Goal: Transaction & Acquisition: Purchase product/service

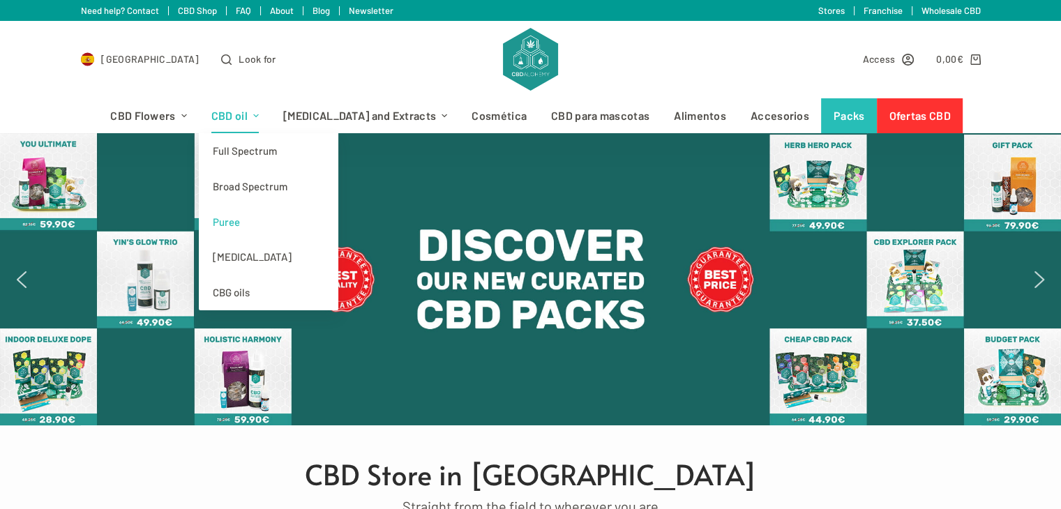
click at [240, 216] on font "Puree" at bounding box center [226, 222] width 27 height 13
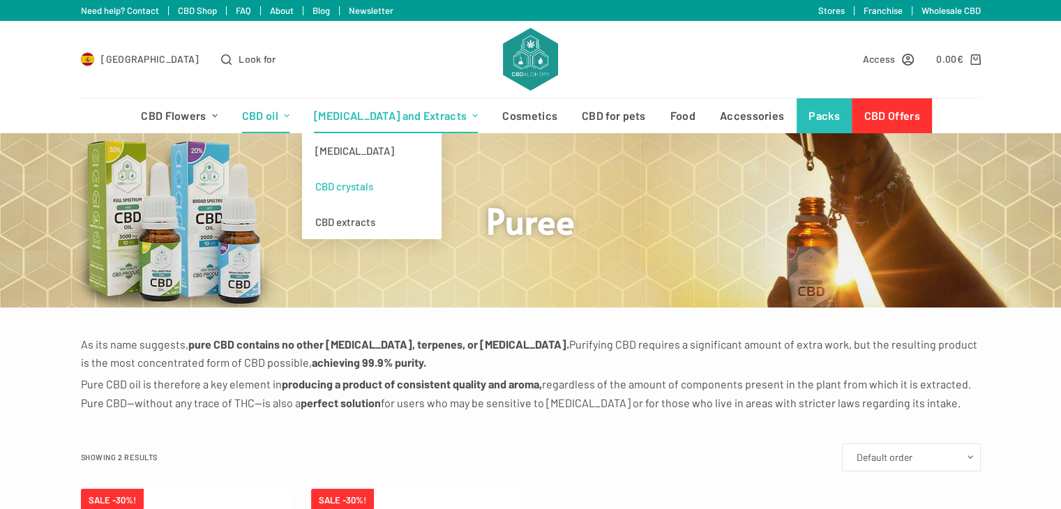
click at [373, 184] on font "CBD crystals" at bounding box center [344, 186] width 58 height 13
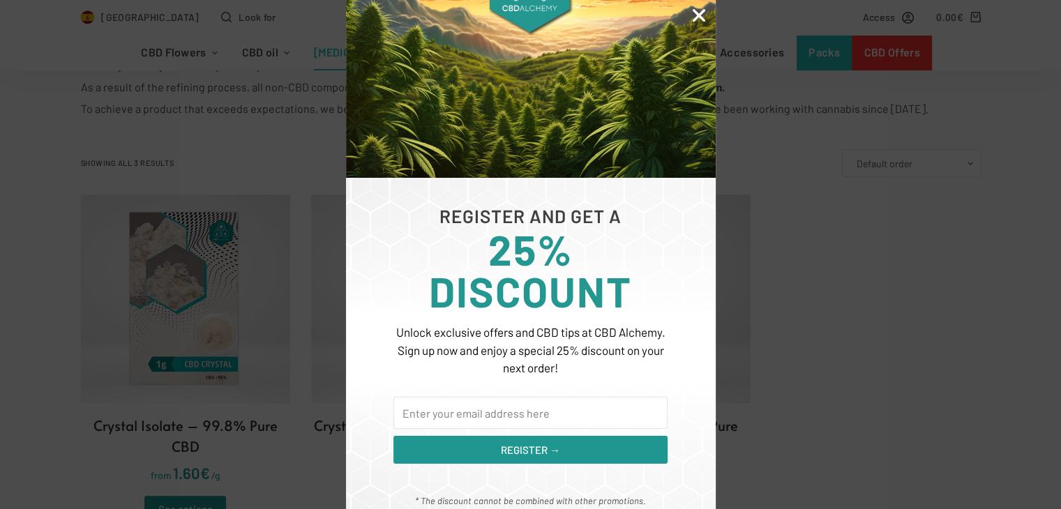
scroll to position [349, 0]
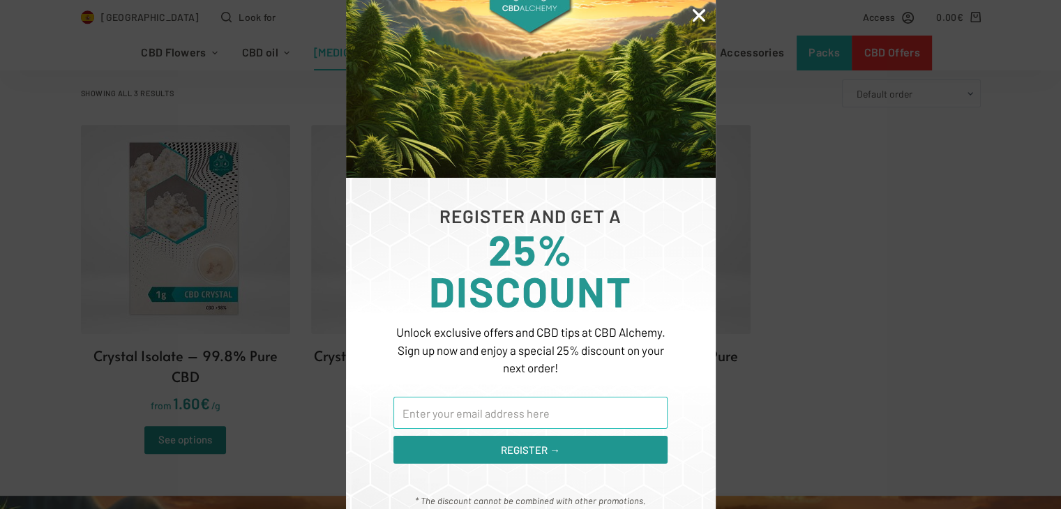
click at [495, 401] on input "E-mail" at bounding box center [531, 413] width 274 height 32
type input "[EMAIL_ADDRESS][DOMAIN_NAME]"
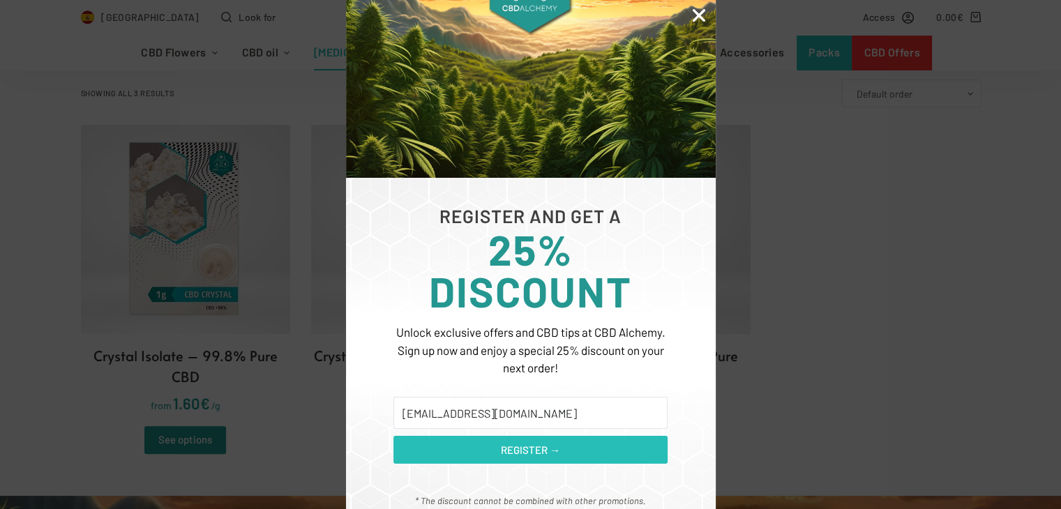
click at [508, 444] on font "REGISTER →" at bounding box center [530, 450] width 59 height 13
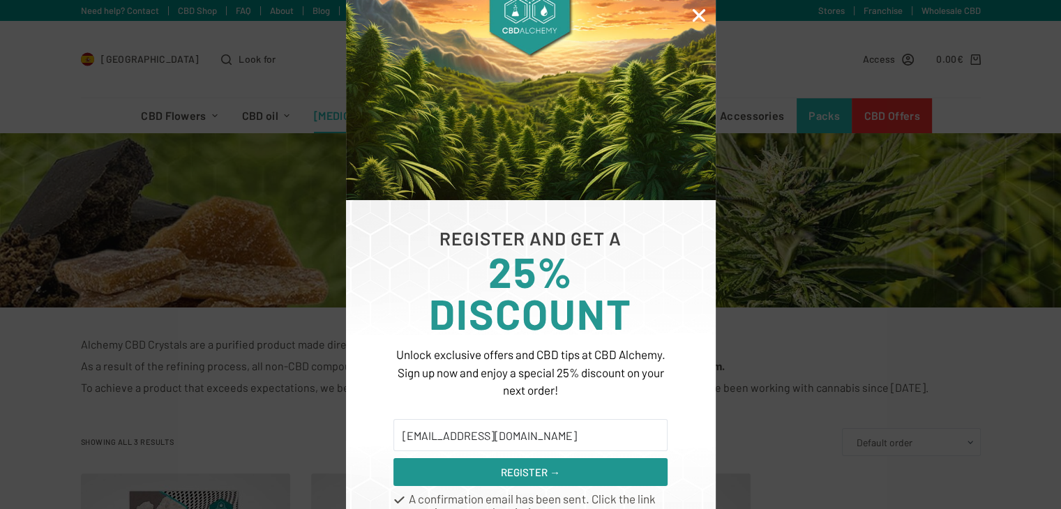
scroll to position [50, 0]
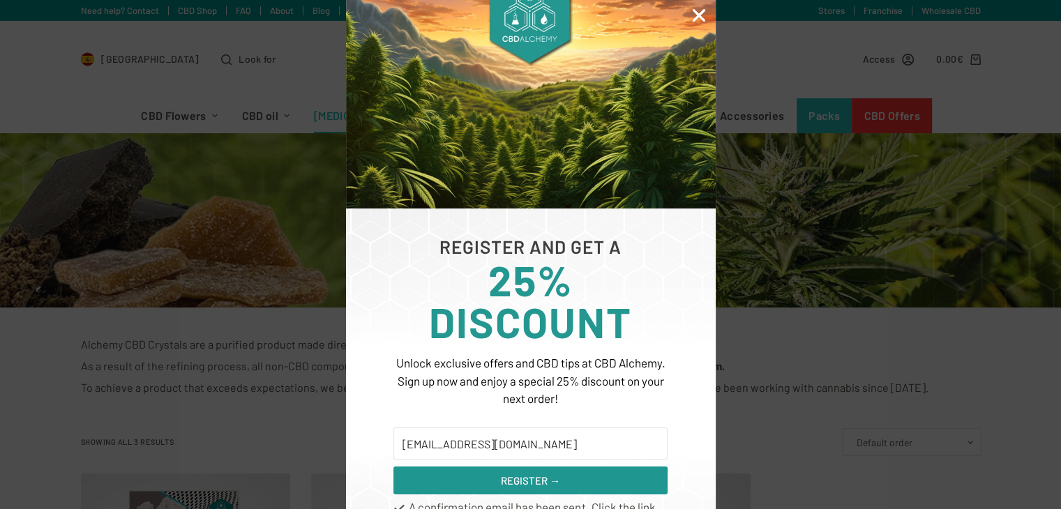
click at [698, 13] on icon "Close" at bounding box center [699, 15] width 18 height 18
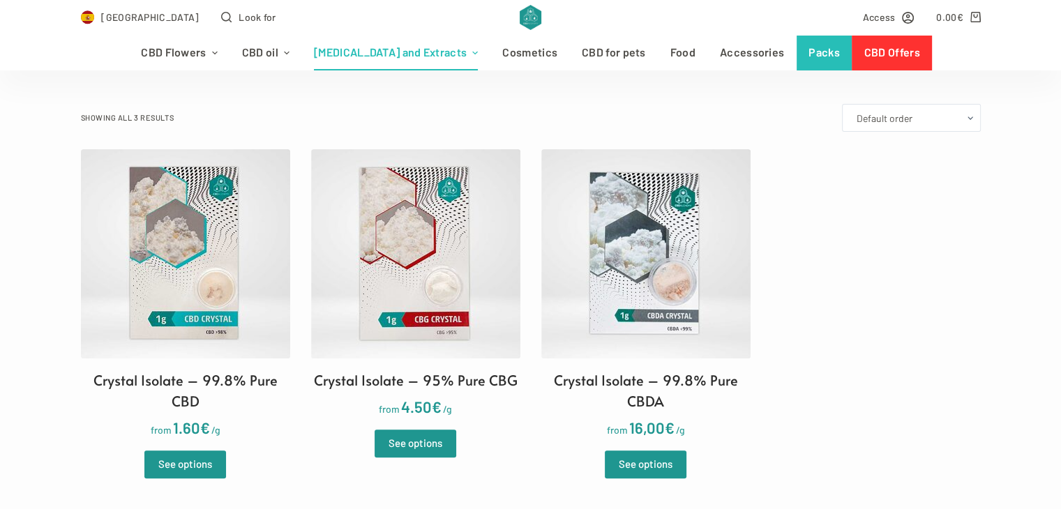
scroll to position [349, 0]
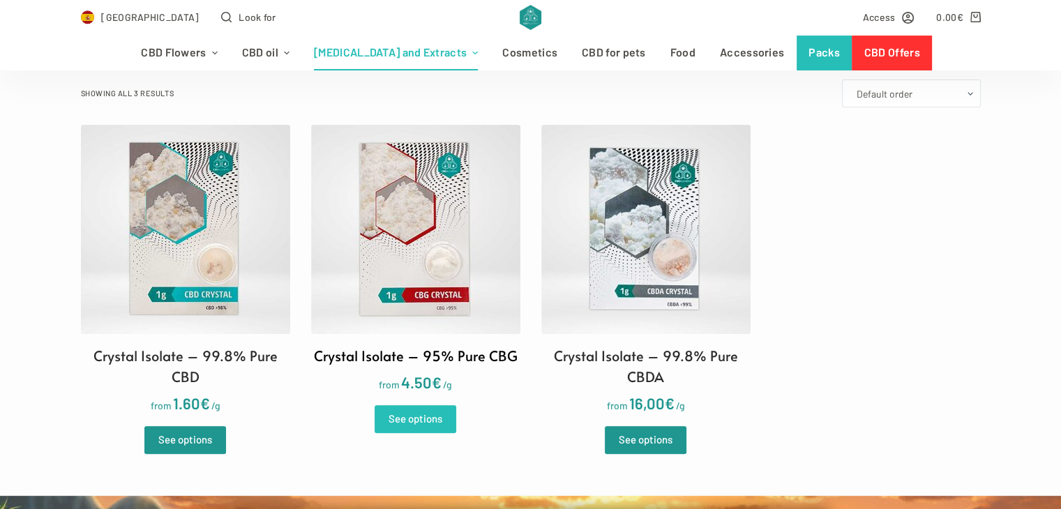
click at [411, 422] on font "See options" at bounding box center [416, 418] width 54 height 13
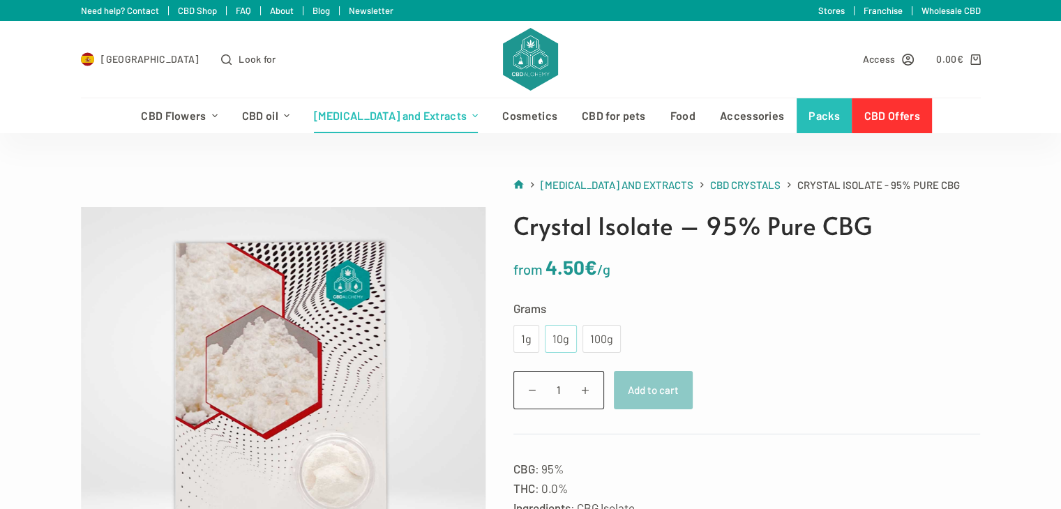
click at [557, 343] on font "10g" at bounding box center [561, 338] width 17 height 13
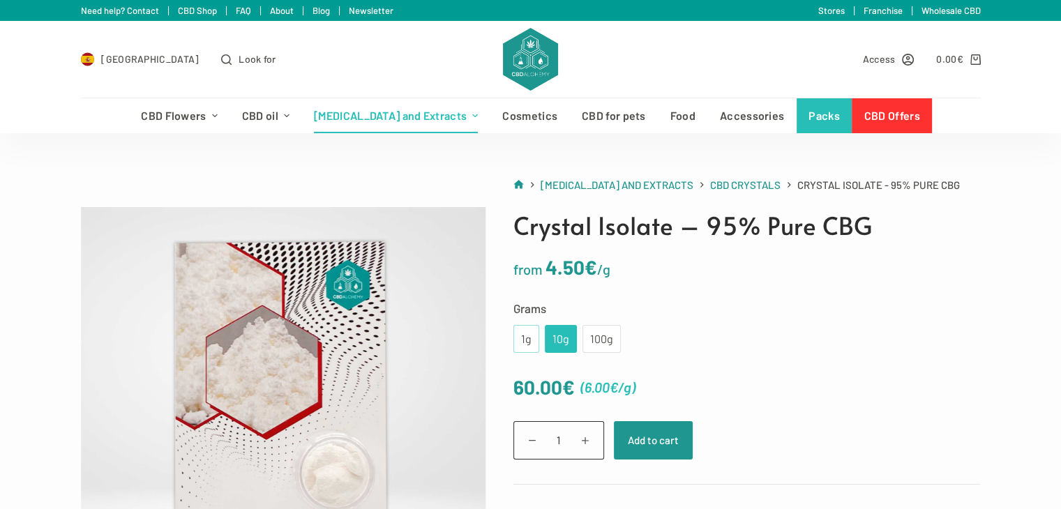
click at [529, 338] on font "1g" at bounding box center [526, 338] width 10 height 13
click at [564, 343] on font "10g" at bounding box center [561, 338] width 17 height 13
click at [536, 343] on div "1g" at bounding box center [527, 339] width 26 height 28
click at [560, 333] on font "10g" at bounding box center [561, 338] width 17 height 13
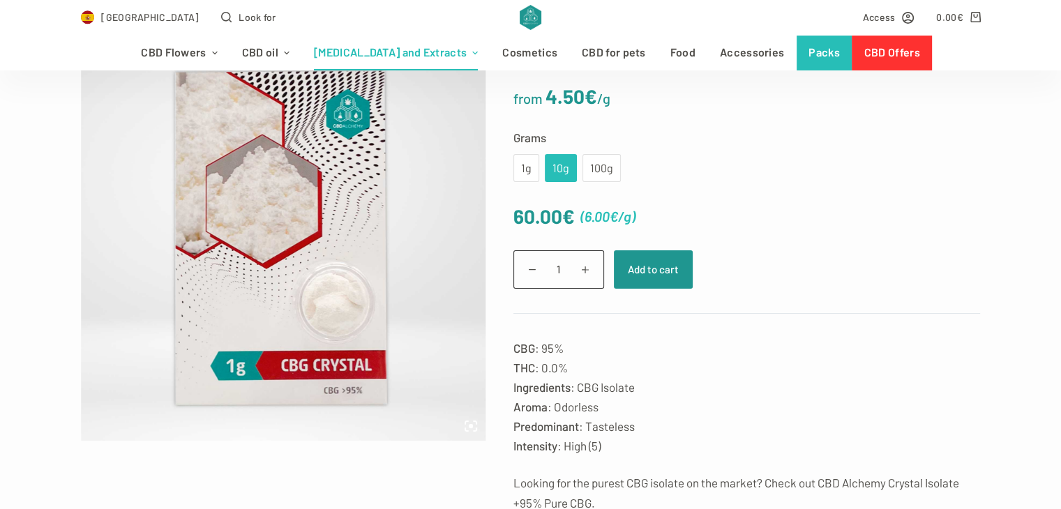
scroll to position [209, 0]
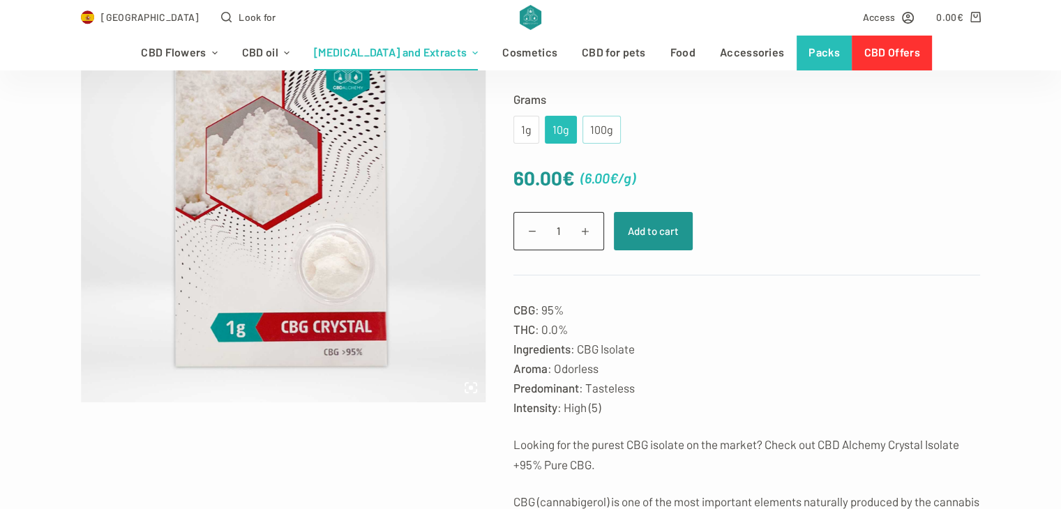
click at [590, 131] on font "100g" at bounding box center [601, 129] width 23 height 13
click at [557, 123] on font "10g" at bounding box center [561, 129] width 17 height 13
click at [652, 340] on p "CBG : 95% THC : 0.0% Ingredients : CBG Isolate Aroma : Odorless Predominant : T…" at bounding box center [747, 358] width 467 height 117
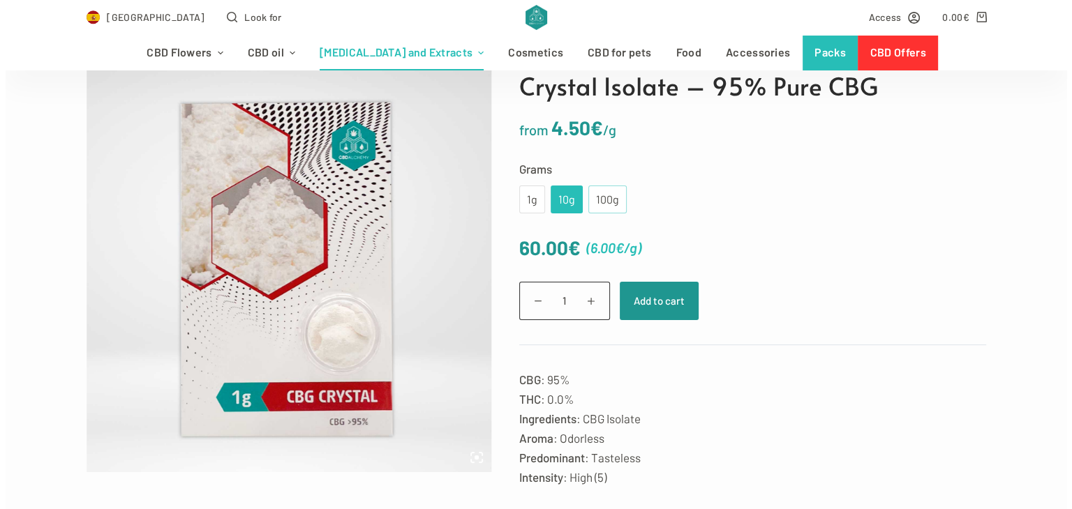
scroll to position [53, 0]
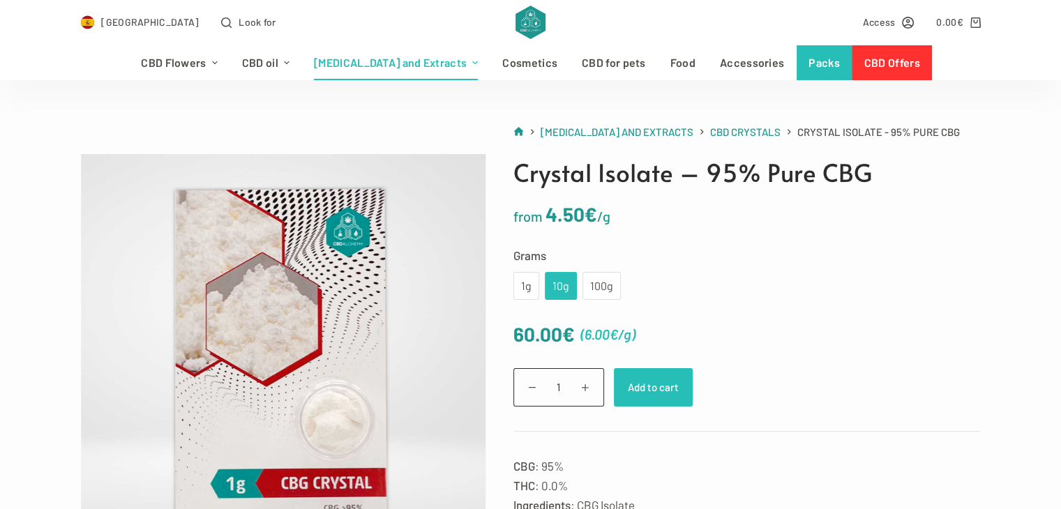
click at [647, 388] on font "Add to cart" at bounding box center [653, 387] width 51 height 13
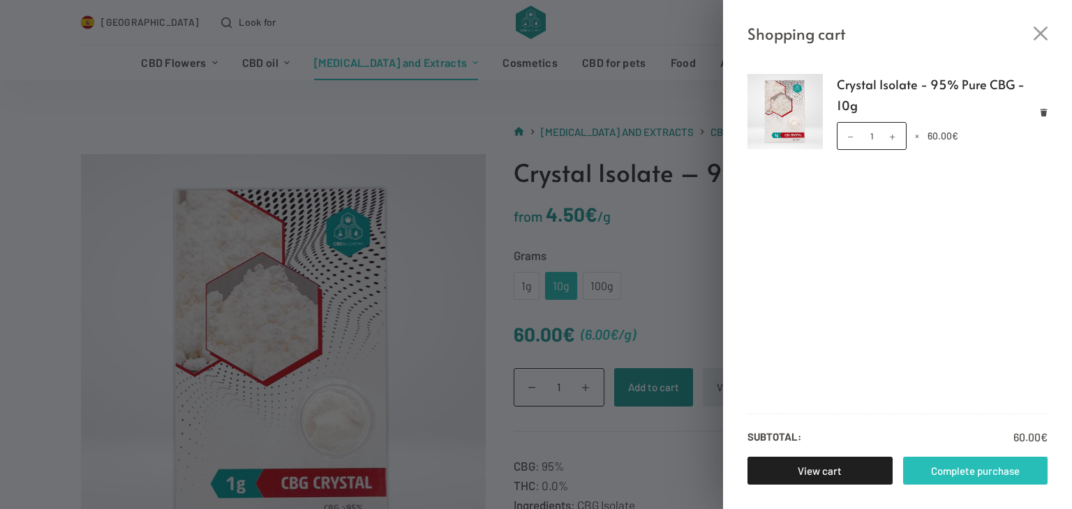
click at [938, 463] on font "Complete purchase" at bounding box center [975, 471] width 89 height 17
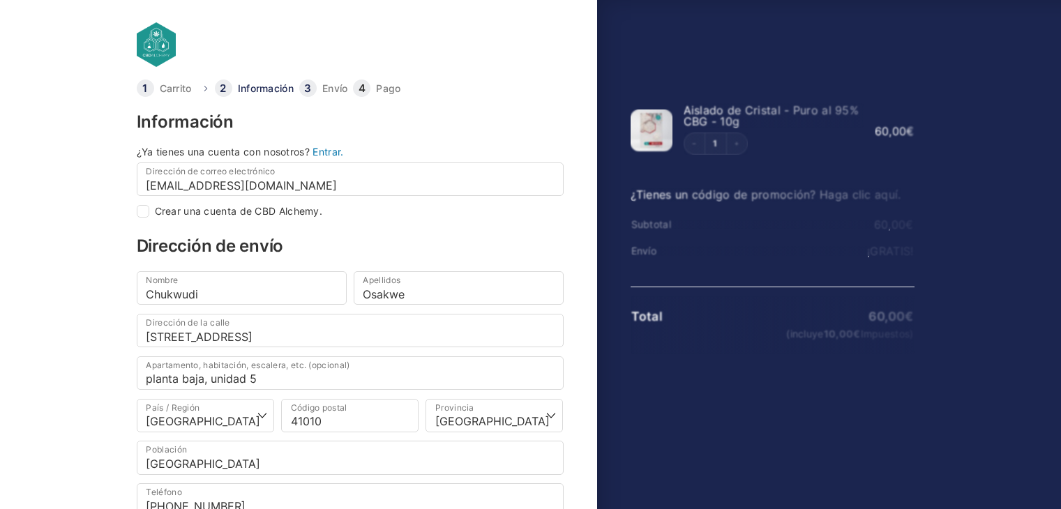
select select "B"
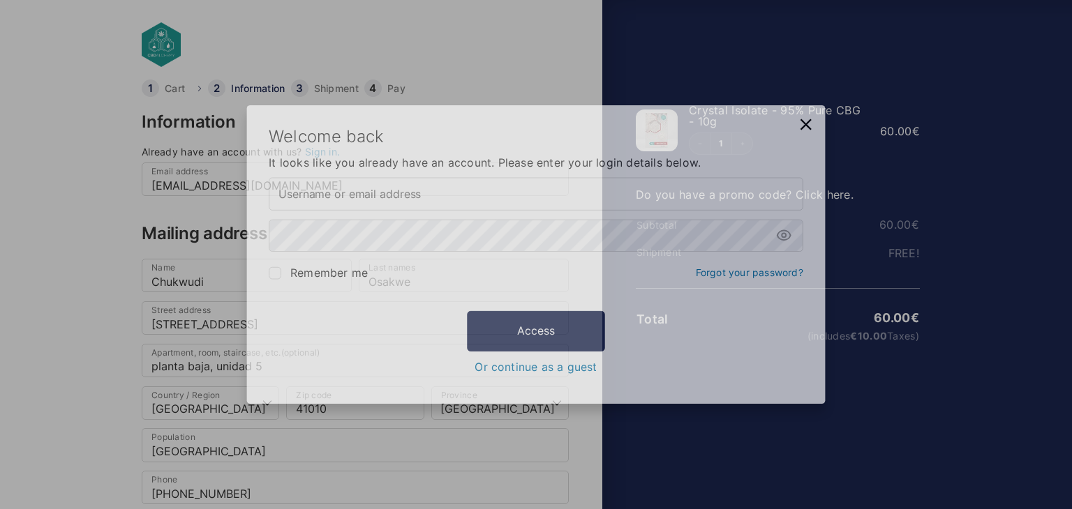
type input "[EMAIL_ADDRESS][DOMAIN_NAME]"
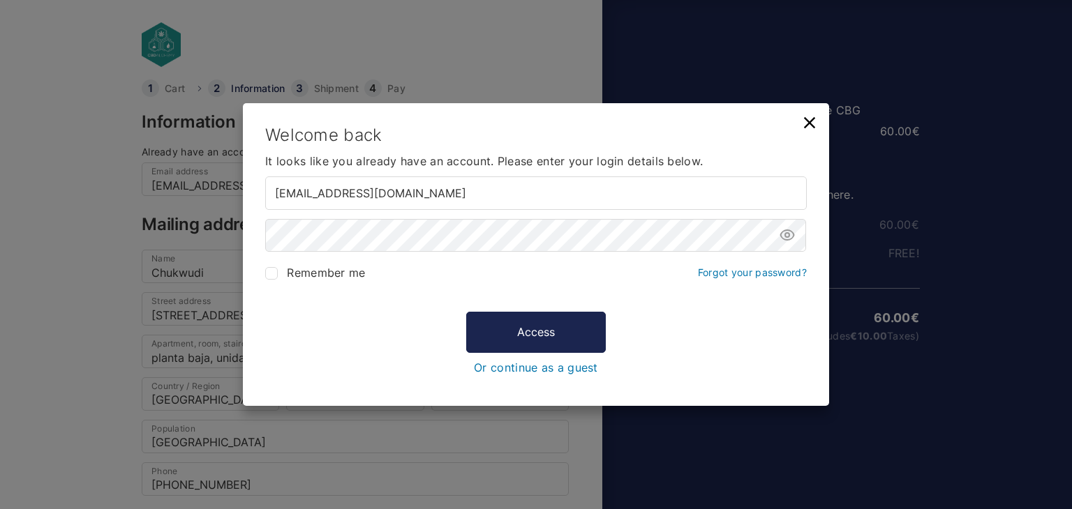
click at [803, 116] on icon at bounding box center [810, 123] width 20 height 20
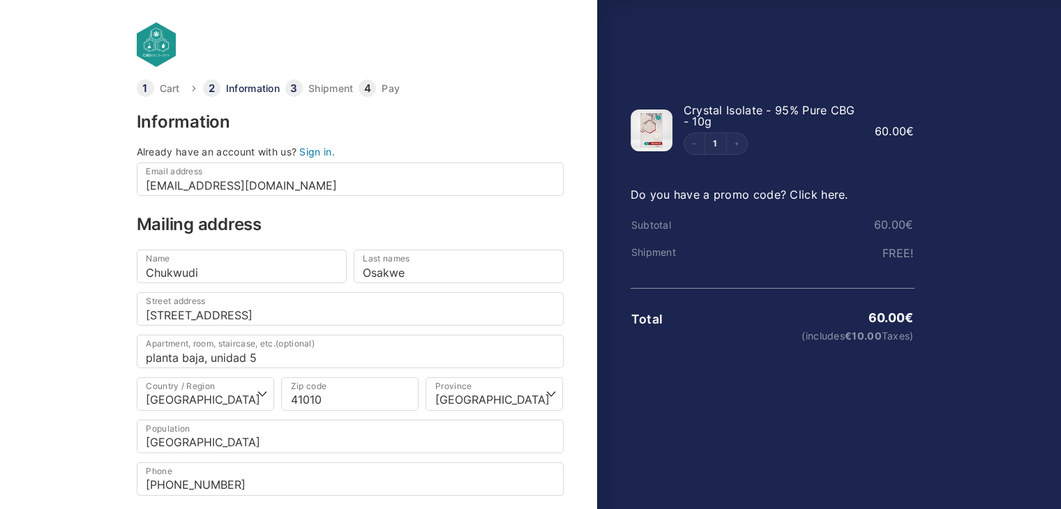
scroll to position [121, 0]
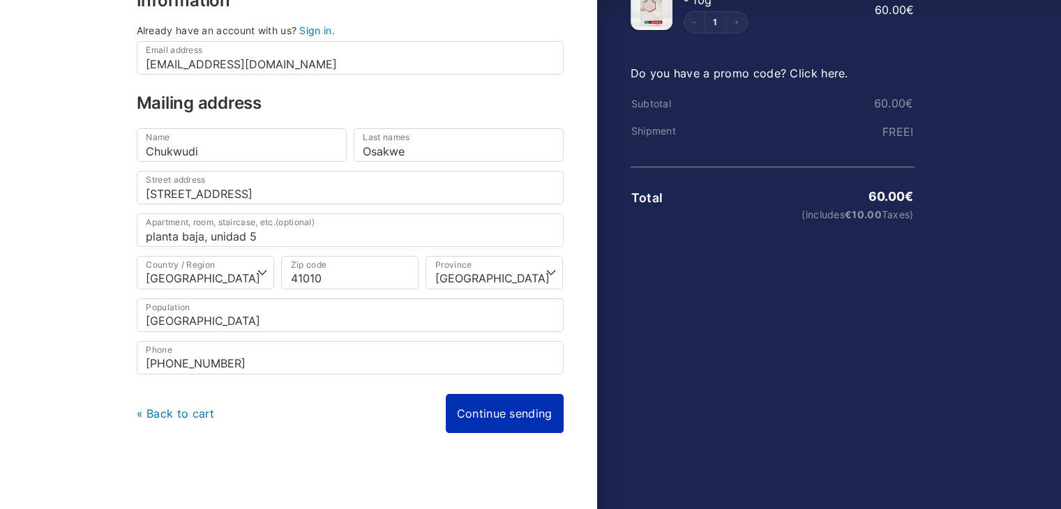
click at [504, 416] on link "Continue sending" at bounding box center [505, 413] width 118 height 39
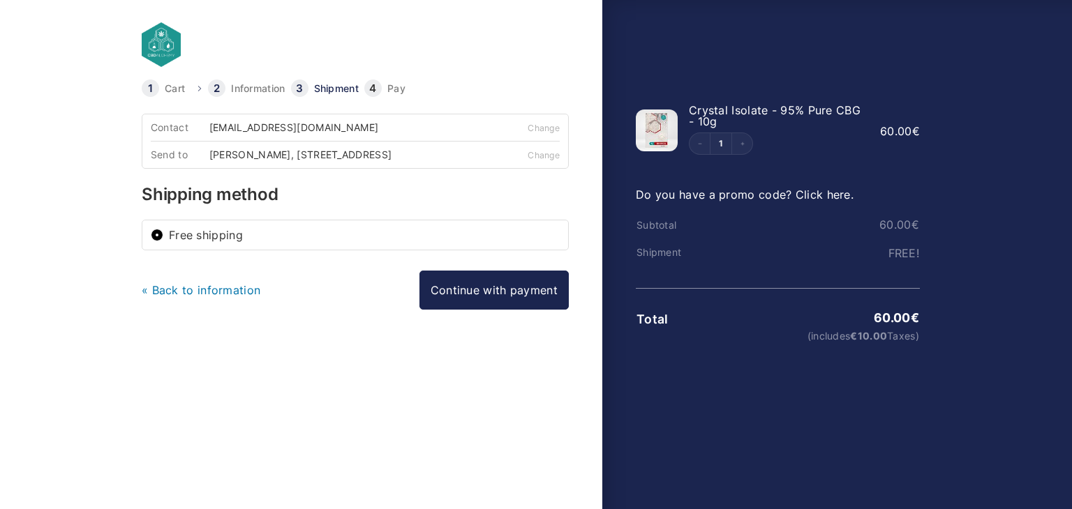
click at [206, 297] on font "« Back to information" at bounding box center [201, 290] width 119 height 14
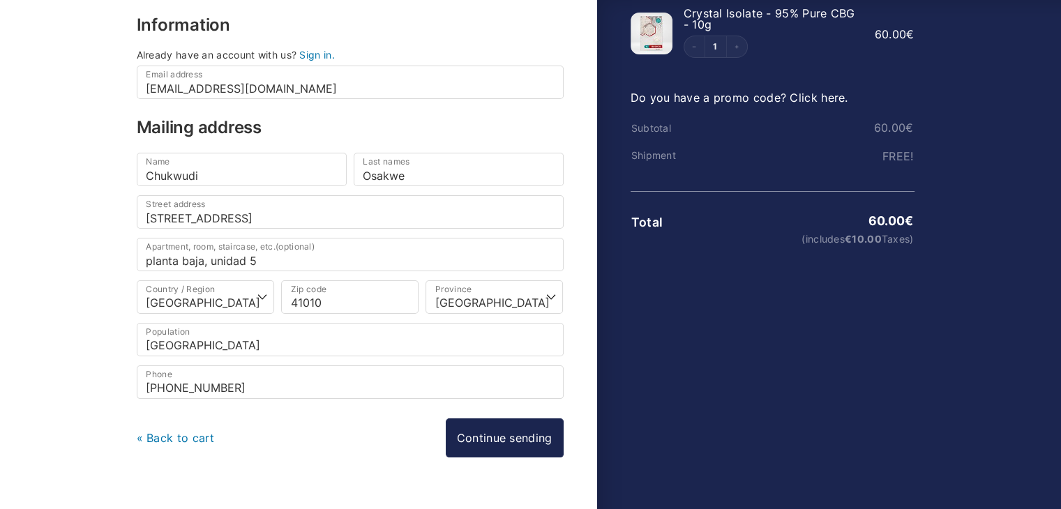
scroll to position [121, 0]
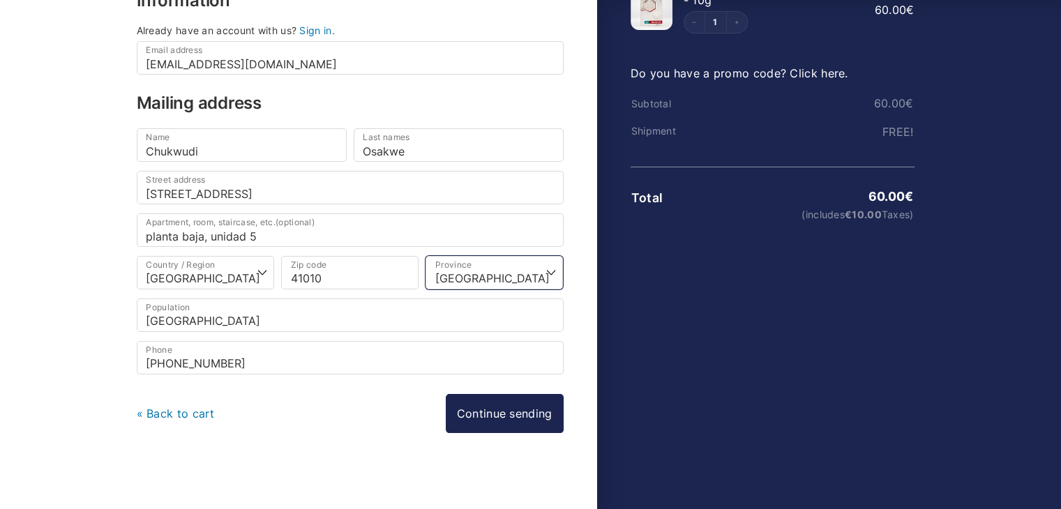
click at [467, 274] on select "Choose an option… A Coruña Álava Albacete Alicante Almería Asturias Ávila Badaj…" at bounding box center [494, 272] width 137 height 33
select select "SE"
click at [426, 256] on select "Choose an option… A Coruña Álava Albacete Alicante Almería Asturias Ávila Badaj…" at bounding box center [494, 272] width 137 height 33
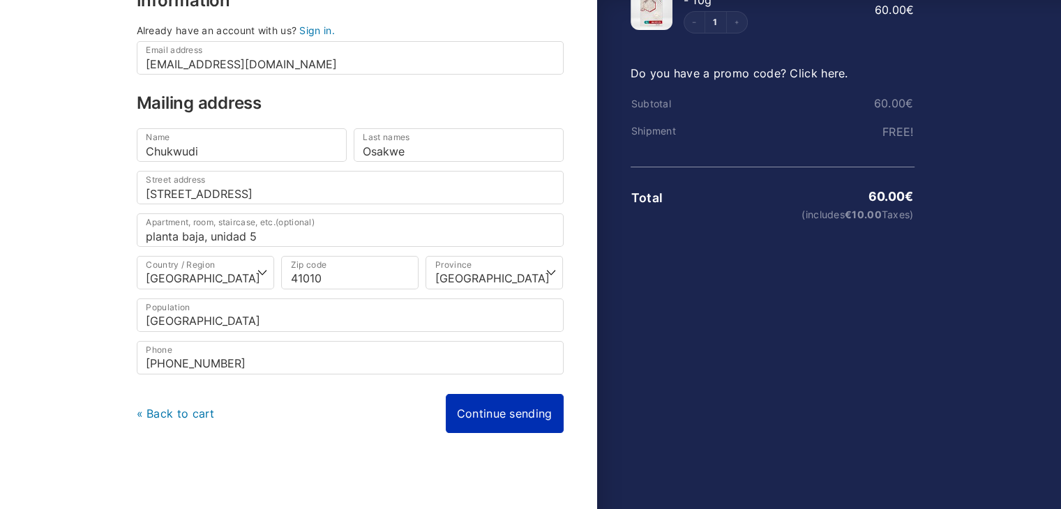
click at [490, 421] on link "Continue sending" at bounding box center [505, 413] width 118 height 39
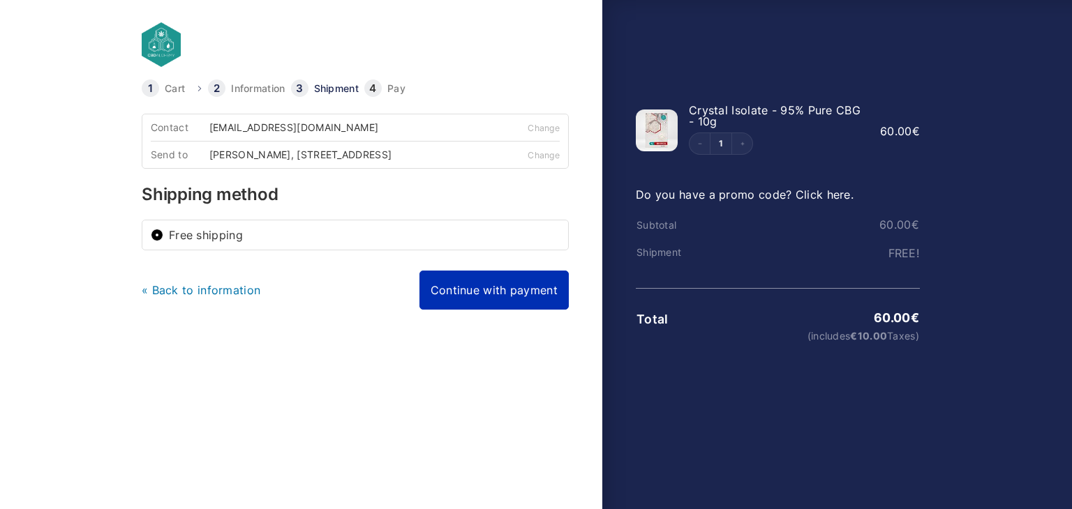
click at [479, 291] on link "Continue with payment" at bounding box center [493, 290] width 149 height 39
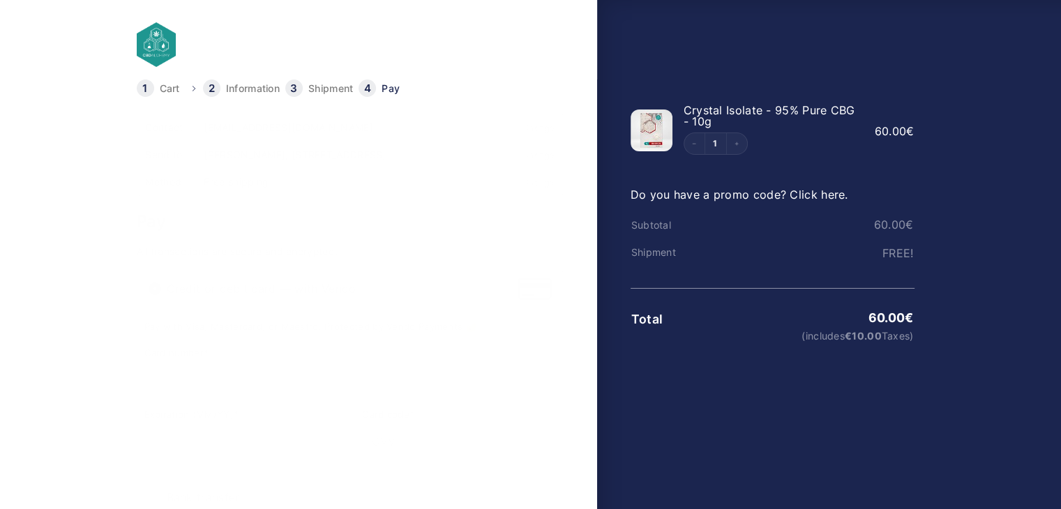
scroll to position [197, 0]
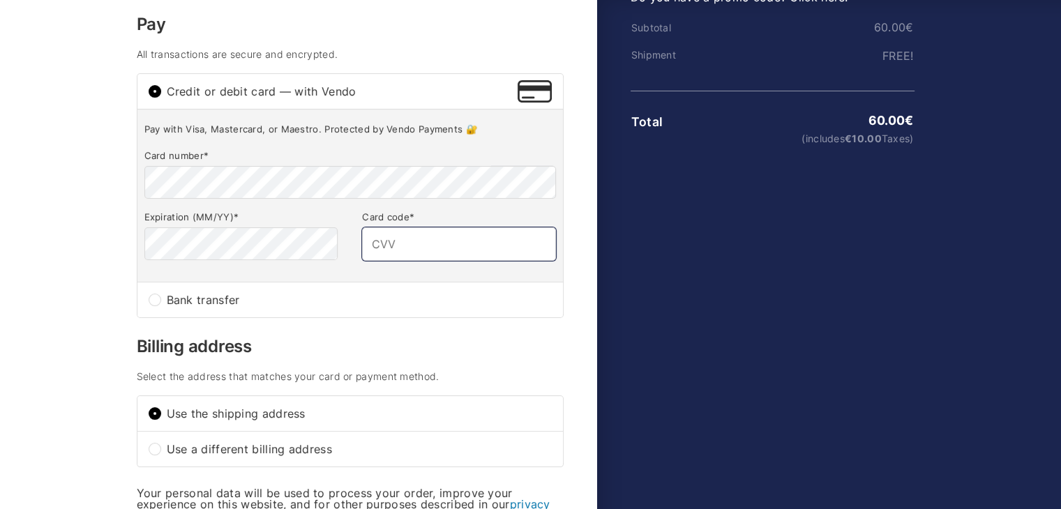
click at [427, 245] on input "Card code *" at bounding box center [458, 243] width 193 height 33
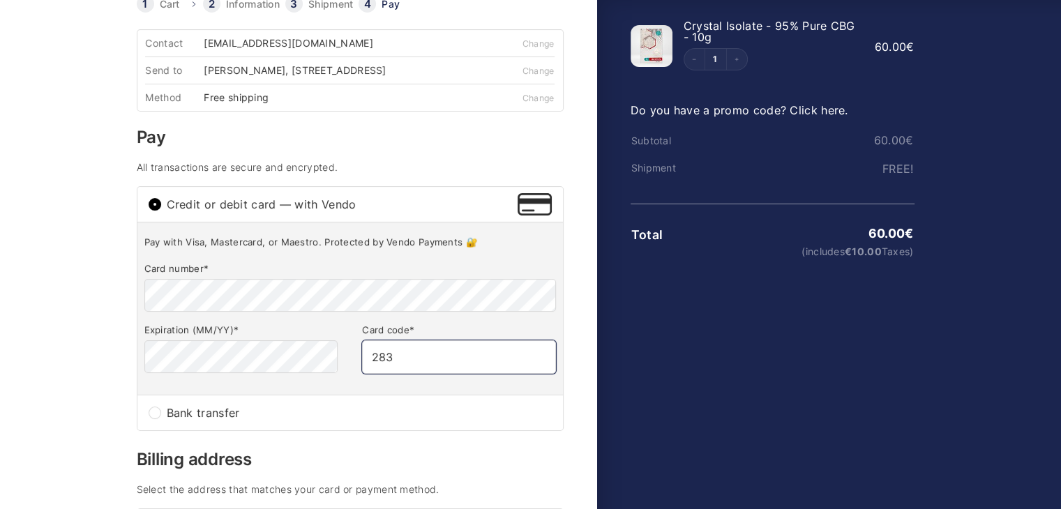
scroll to position [0, 0]
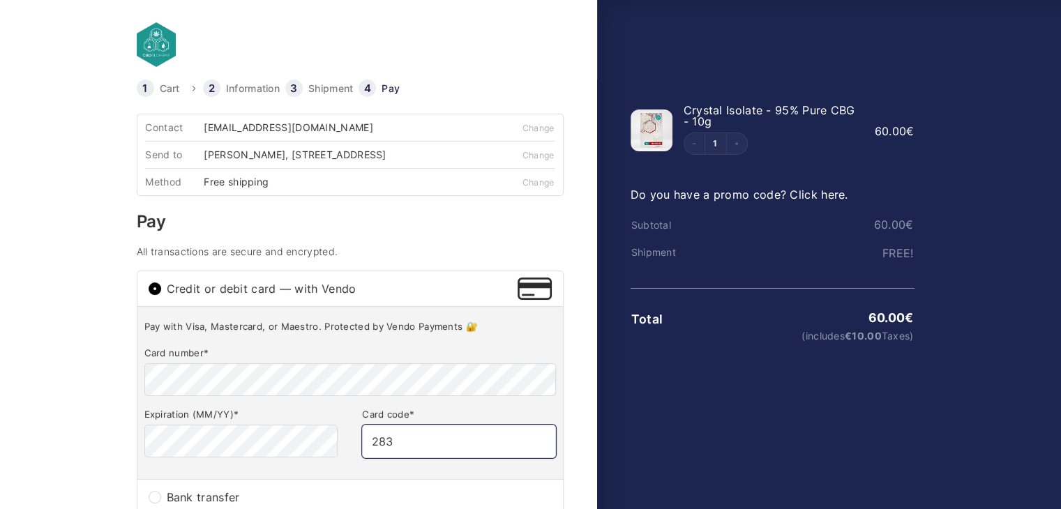
type input "283"
click at [820, 195] on font "Do you have a promo code? Click here." at bounding box center [740, 195] width 218 height 14
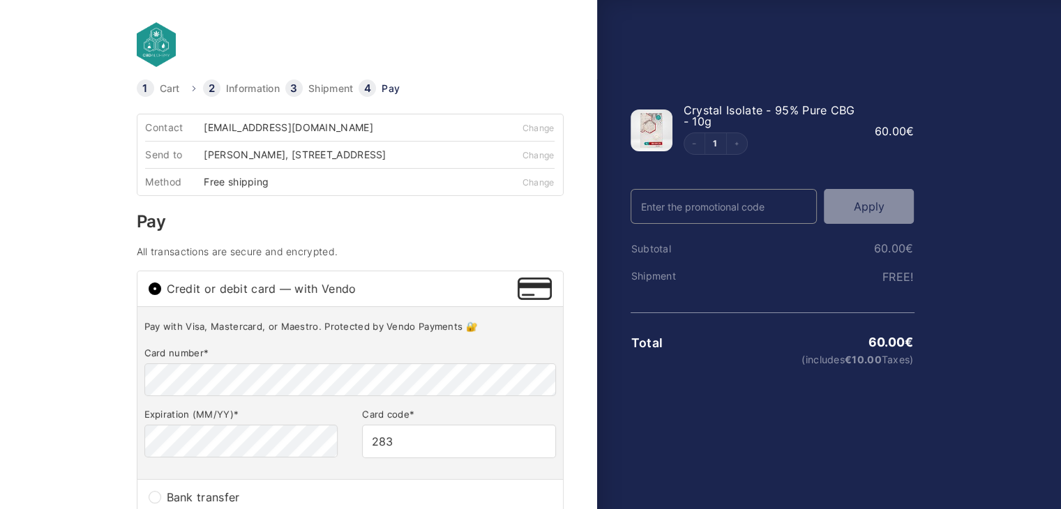
click at [743, 202] on input "Promo Code" at bounding box center [724, 206] width 187 height 35
type input "w"
type input "WELCOME25"
click at [882, 215] on button "Apply" at bounding box center [869, 206] width 90 height 35
click at [879, 210] on font "Apply" at bounding box center [869, 207] width 31 height 14
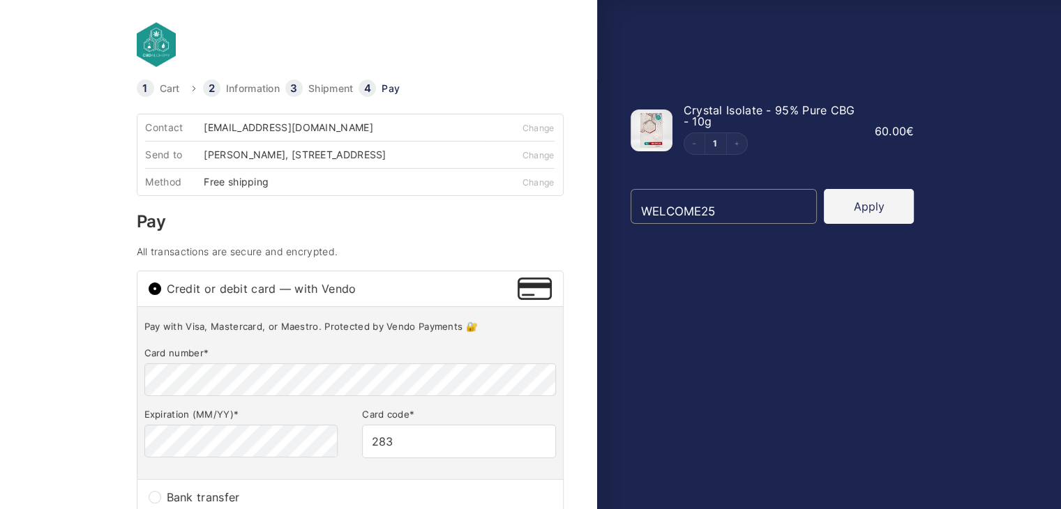
click at [744, 218] on input "WELCOME25" at bounding box center [724, 206] width 187 height 35
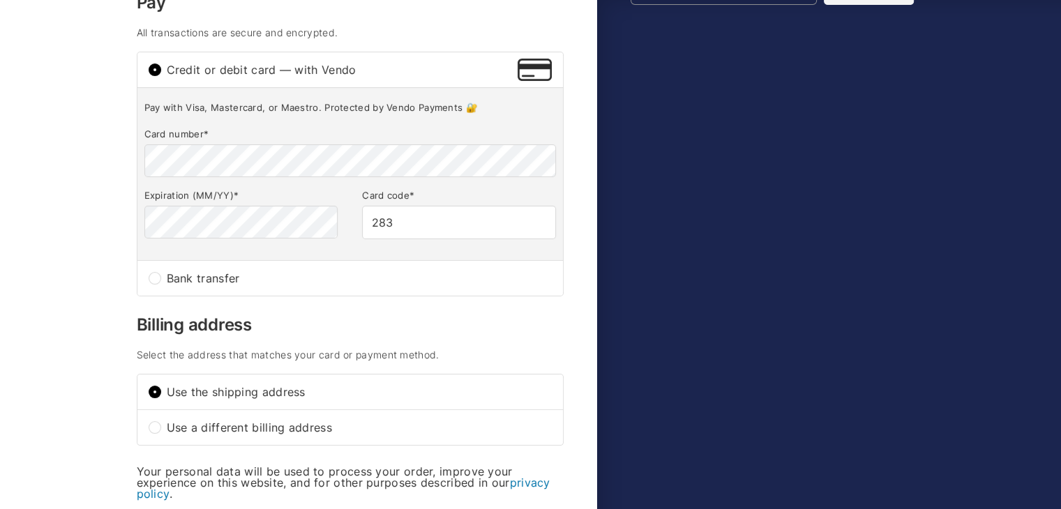
scroll to position [456, 0]
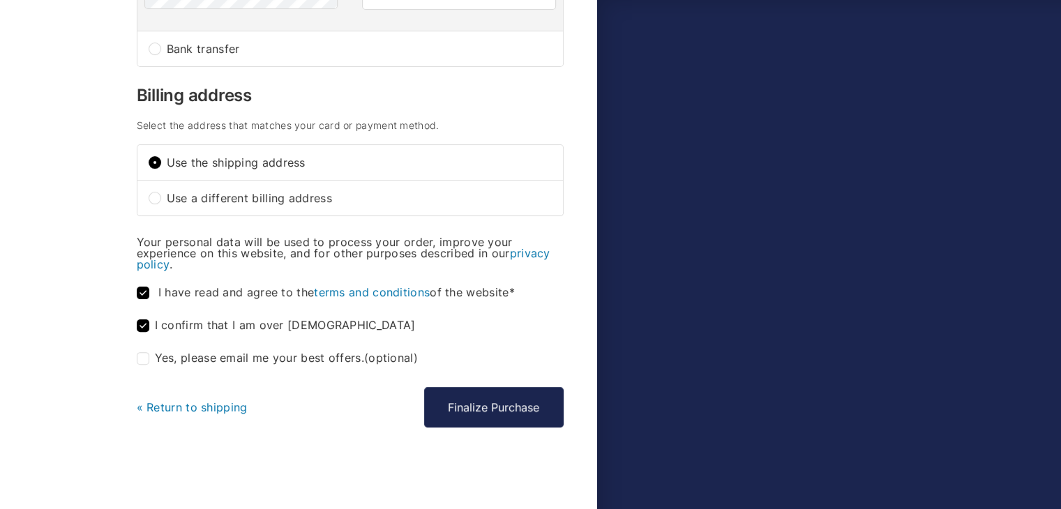
click at [202, 414] on font "« Return to shipping" at bounding box center [192, 407] width 111 height 14
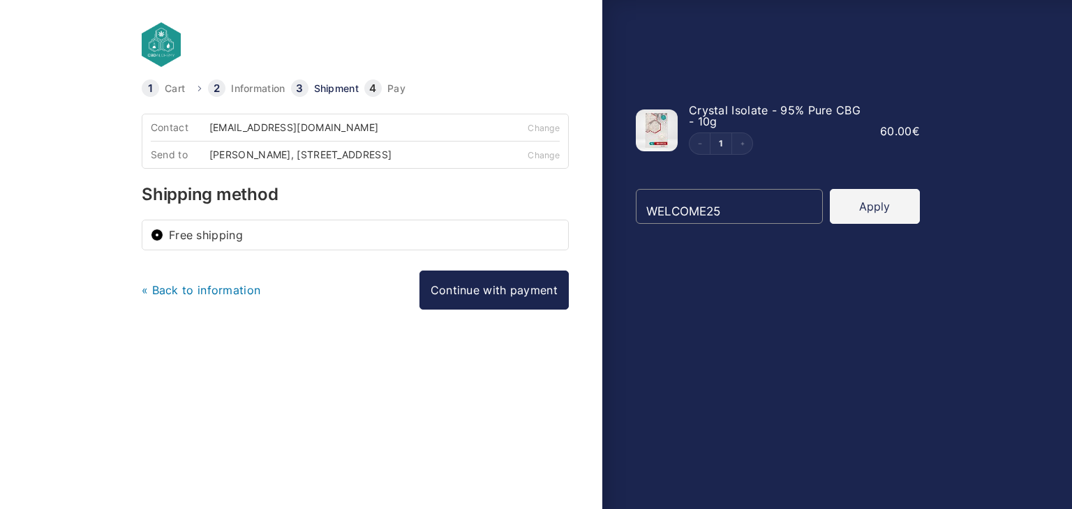
click at [199, 297] on font "« Back to information" at bounding box center [201, 290] width 119 height 14
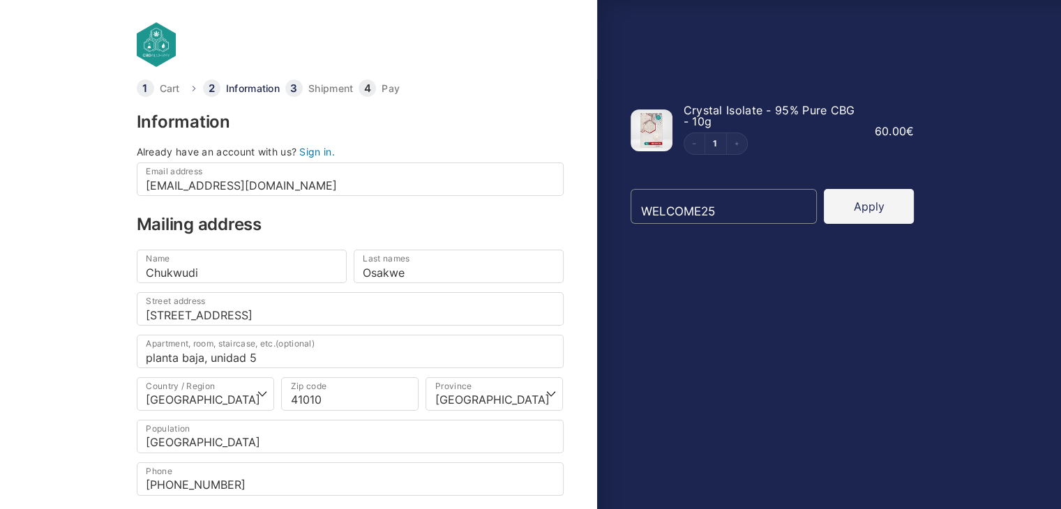
scroll to position [121, 0]
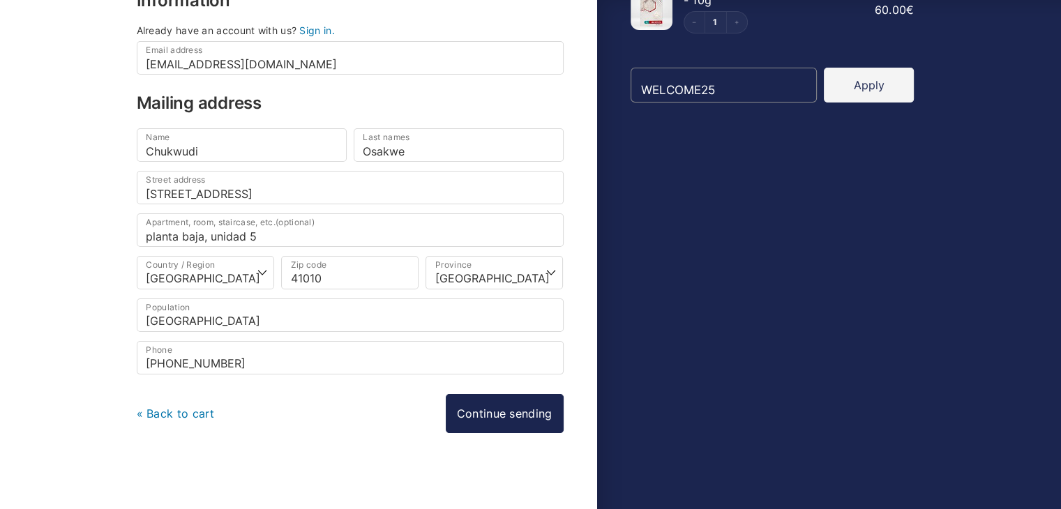
click at [198, 407] on font "« Back to cart" at bounding box center [176, 414] width 78 height 14
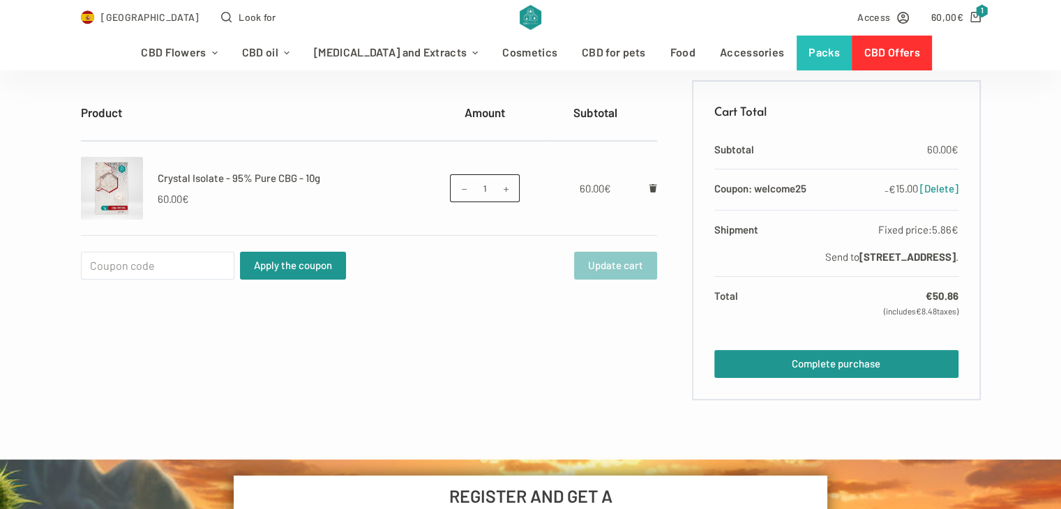
scroll to position [279, 0]
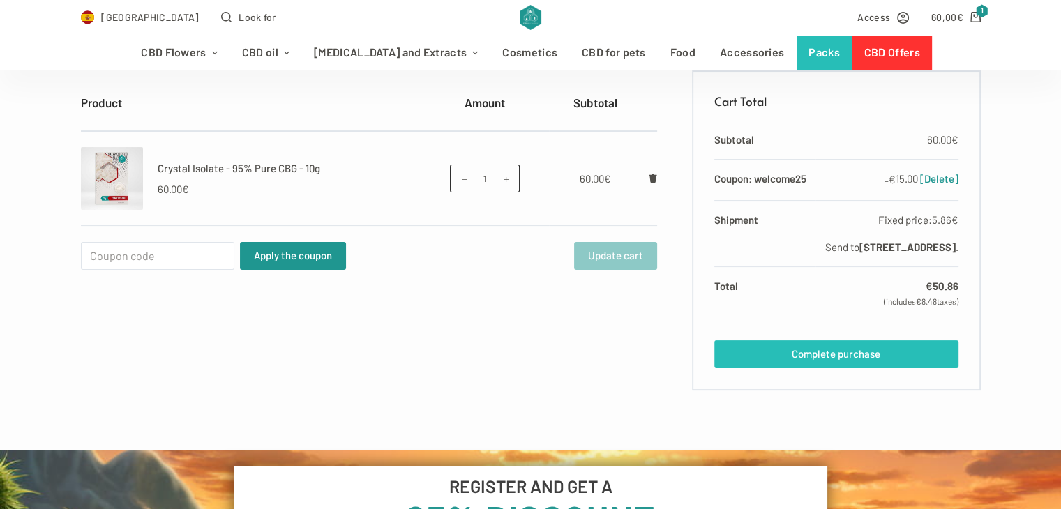
click at [834, 360] on font "Complete purchase" at bounding box center [836, 353] width 89 height 13
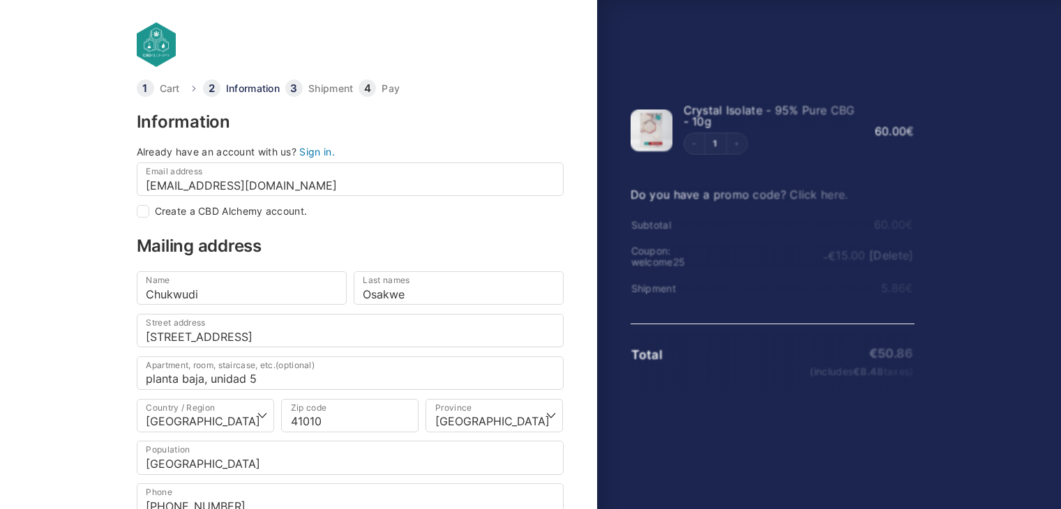
select select "SE"
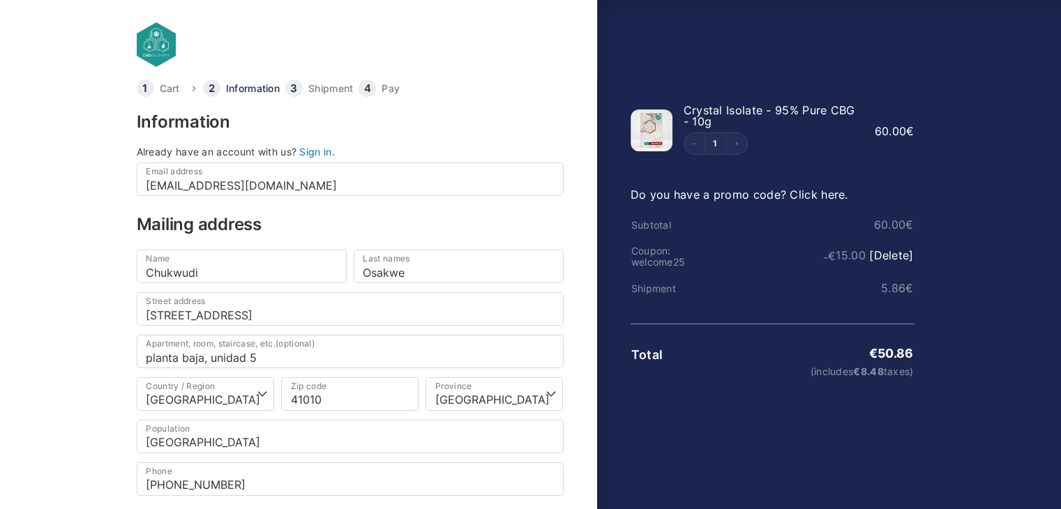
scroll to position [121, 0]
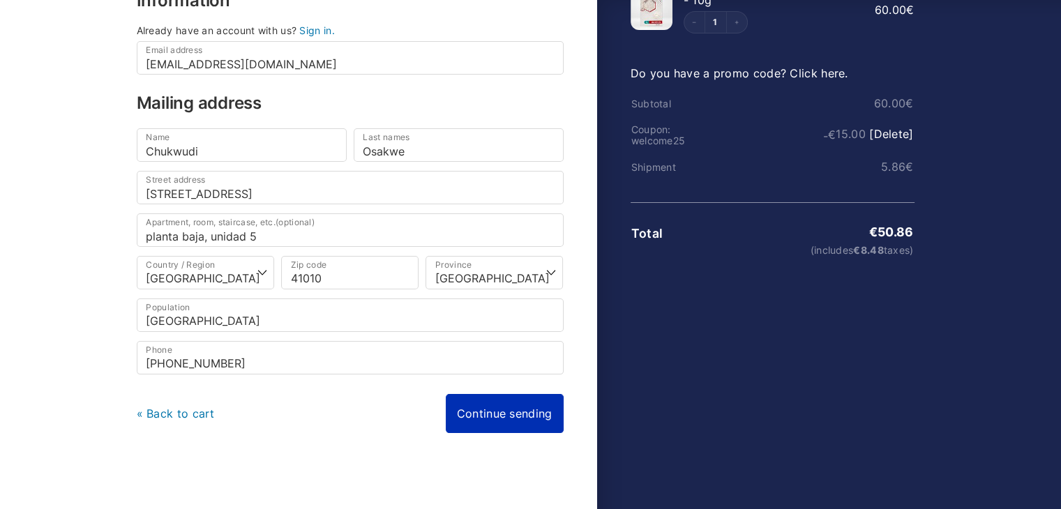
click at [544, 403] on link "Continue sending" at bounding box center [505, 413] width 118 height 39
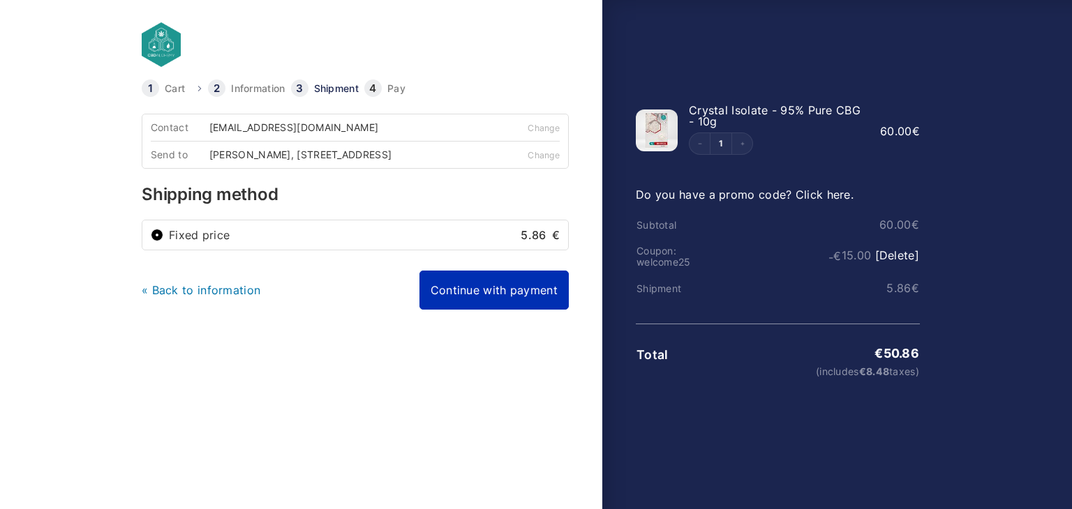
click at [506, 304] on link "Continue with payment" at bounding box center [493, 290] width 149 height 39
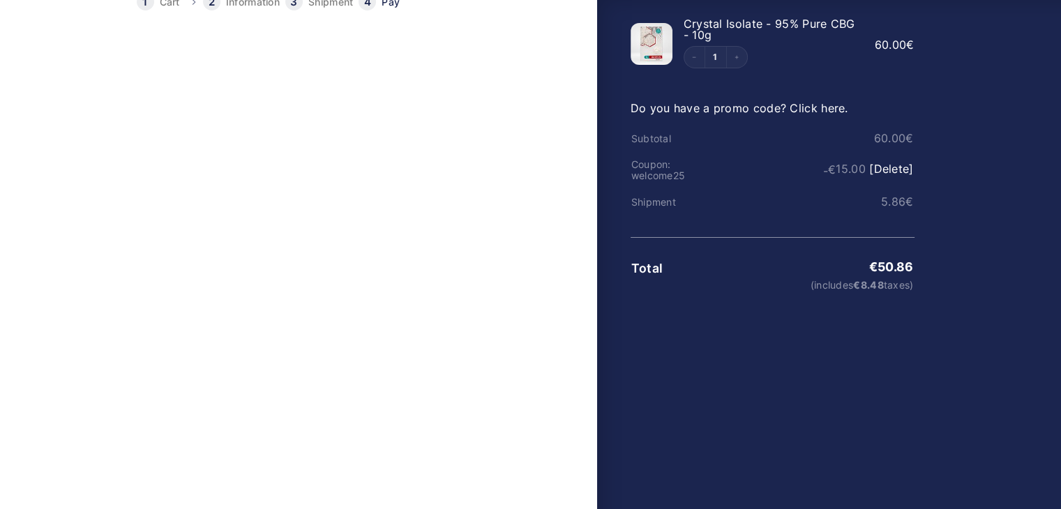
scroll to position [279, 0]
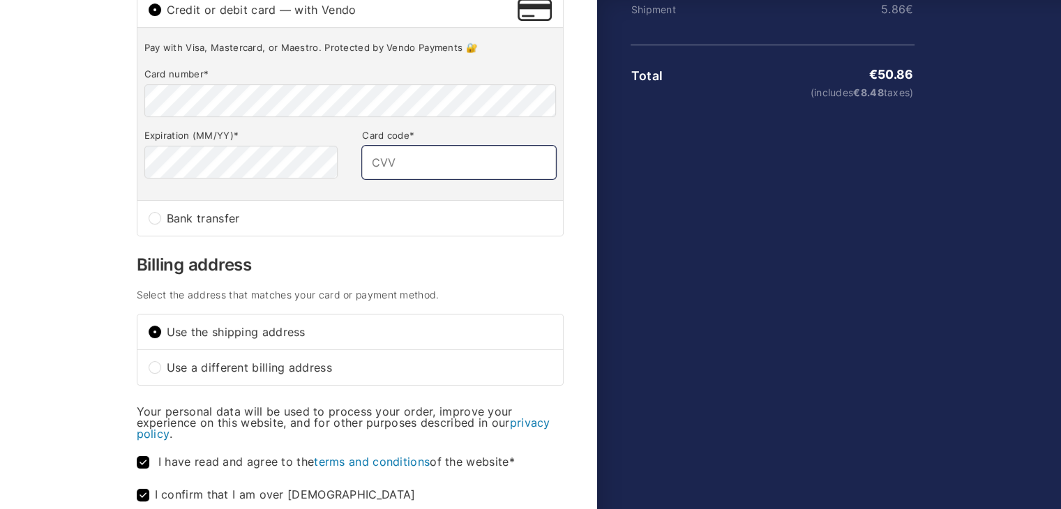
click at [403, 174] on input "Card code *" at bounding box center [458, 162] width 193 height 33
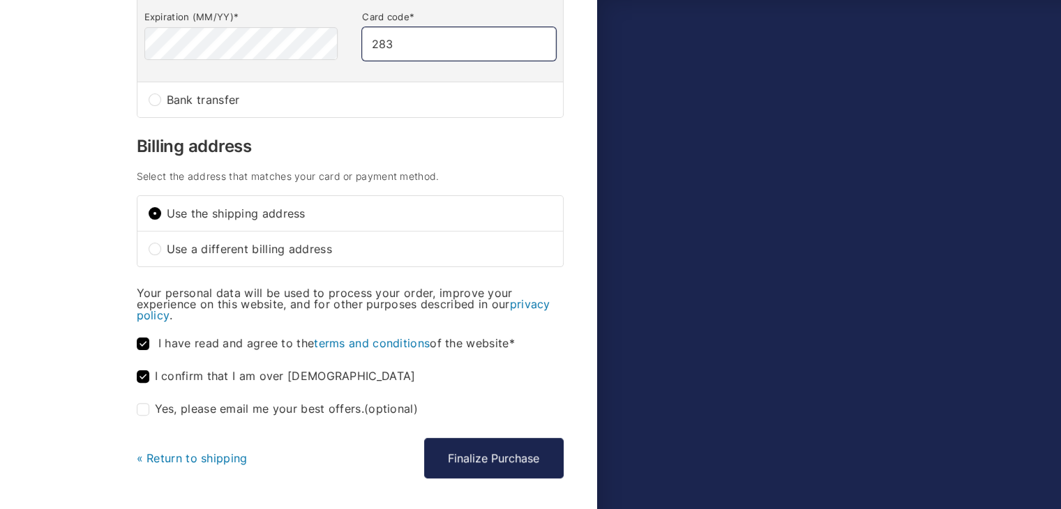
scroll to position [456, 0]
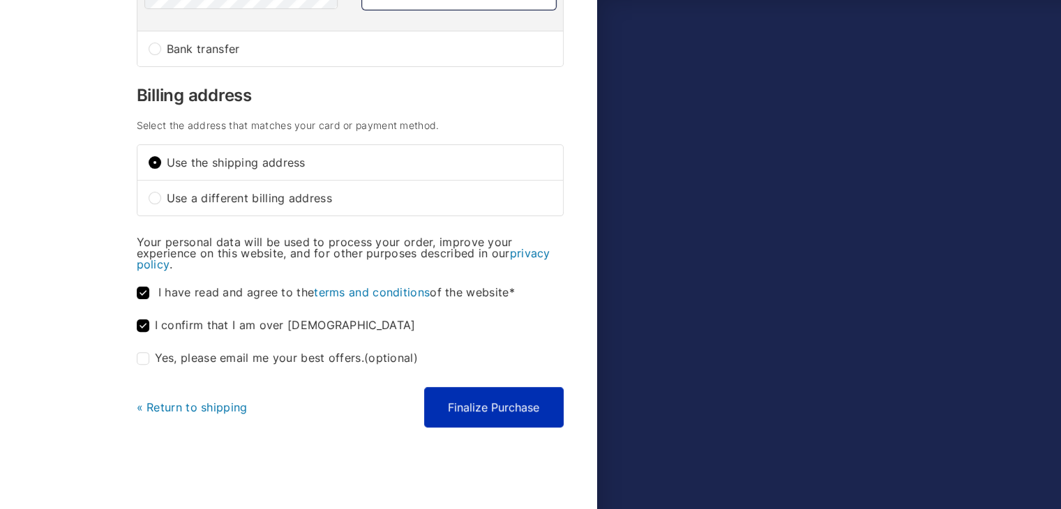
type input "283"
click at [488, 401] on font "Finalize Purchase" at bounding box center [493, 407] width 91 height 14
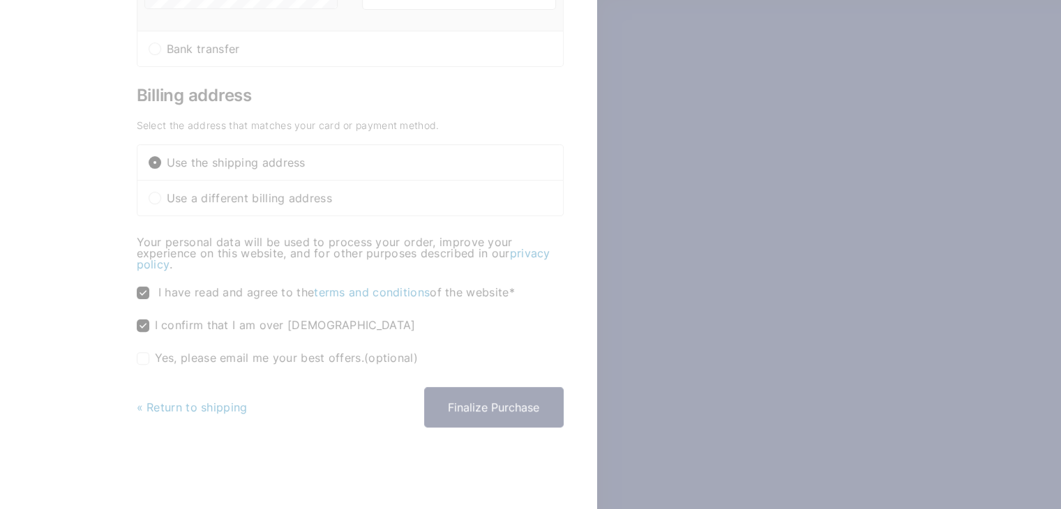
type button "Finalizar Compra"
